Goal: Check status

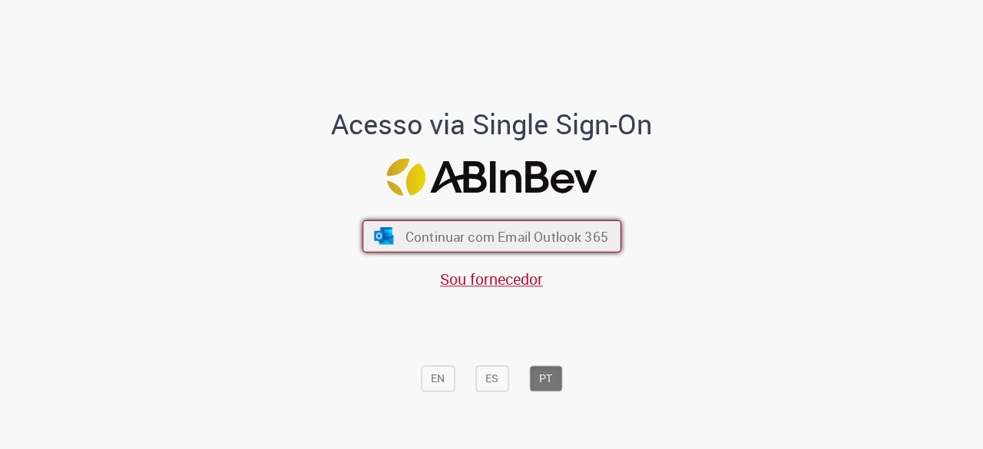
click at [441, 244] on span "Continuar com Email Outlook 365" at bounding box center [506, 237] width 203 height 18
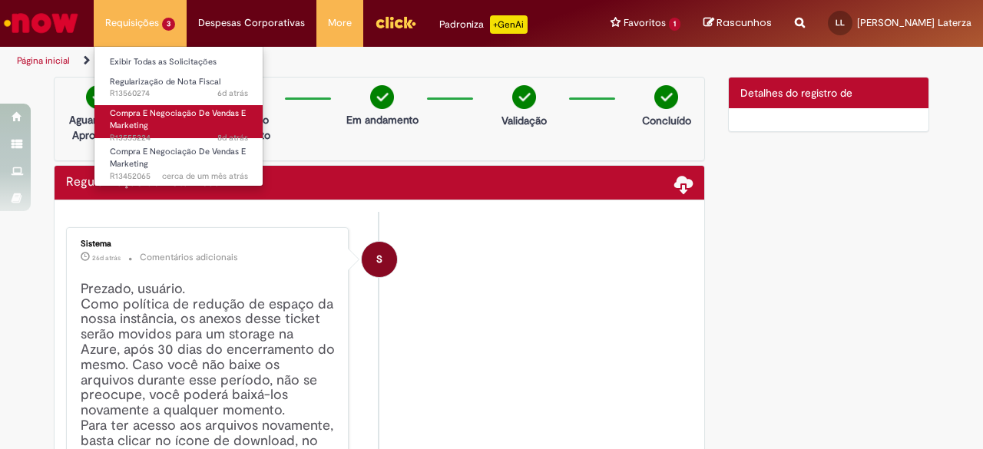
click at [118, 125] on span "Compra E Negociação De Vendas E Marketing" at bounding box center [178, 120] width 136 height 24
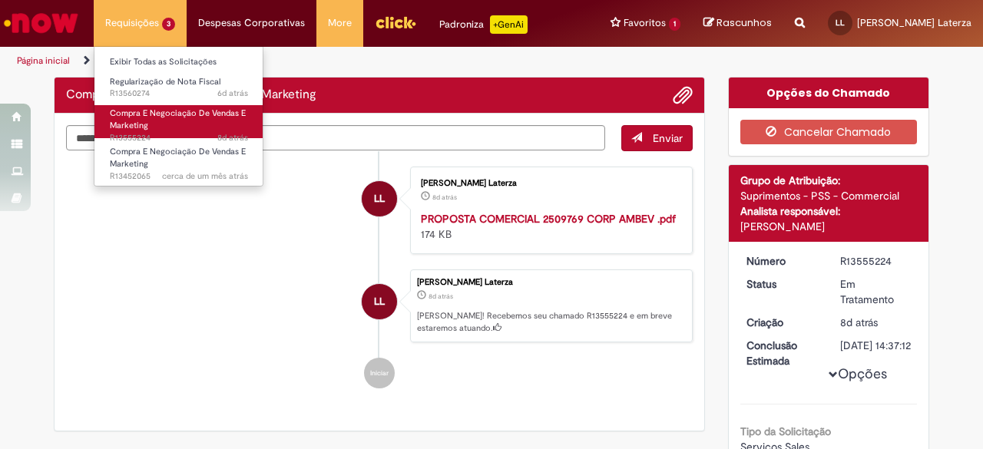
click at [157, 122] on link "Compra E Negociação De Vendas E Marketing 8d atrás 8 dias atrás R13555224" at bounding box center [179, 121] width 169 height 33
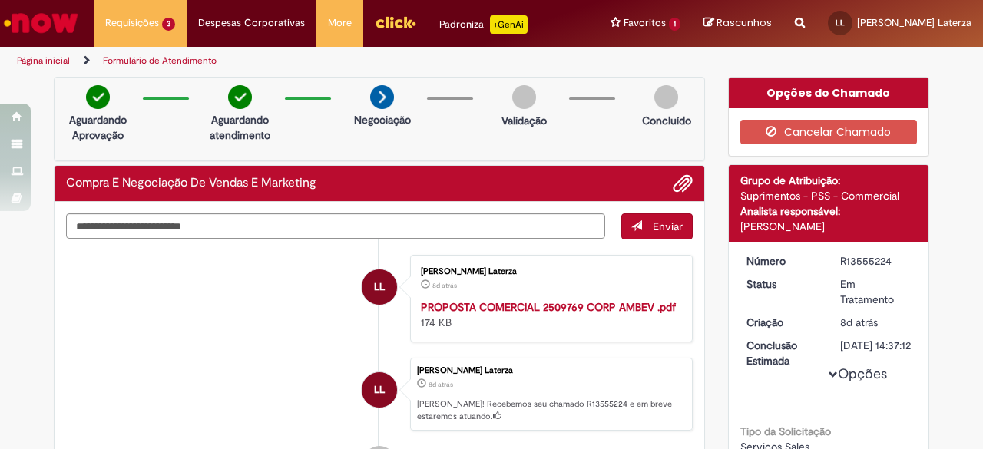
drag, startPoint x: 731, startPoint y: 224, endPoint x: 864, endPoint y: 235, distance: 132.7
click at [864, 235] on div "Detalhes do tíquete Grupo de Atribuição: Suprimentos - PSS - Commercial Analist…" at bounding box center [829, 203] width 201 height 77
copy div "Lara Moccio Breim Solera"
drag, startPoint x: 834, startPoint y: 262, endPoint x: 888, endPoint y: 262, distance: 53.8
click at [888, 262] on div "R13555224" at bounding box center [876, 261] width 71 height 15
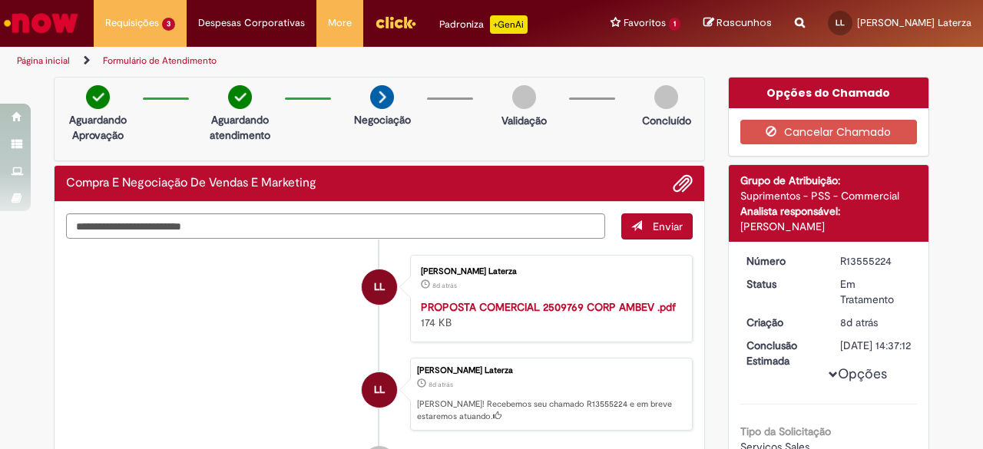
copy div "R13555224"
